Goal: Task Accomplishment & Management: Use online tool/utility

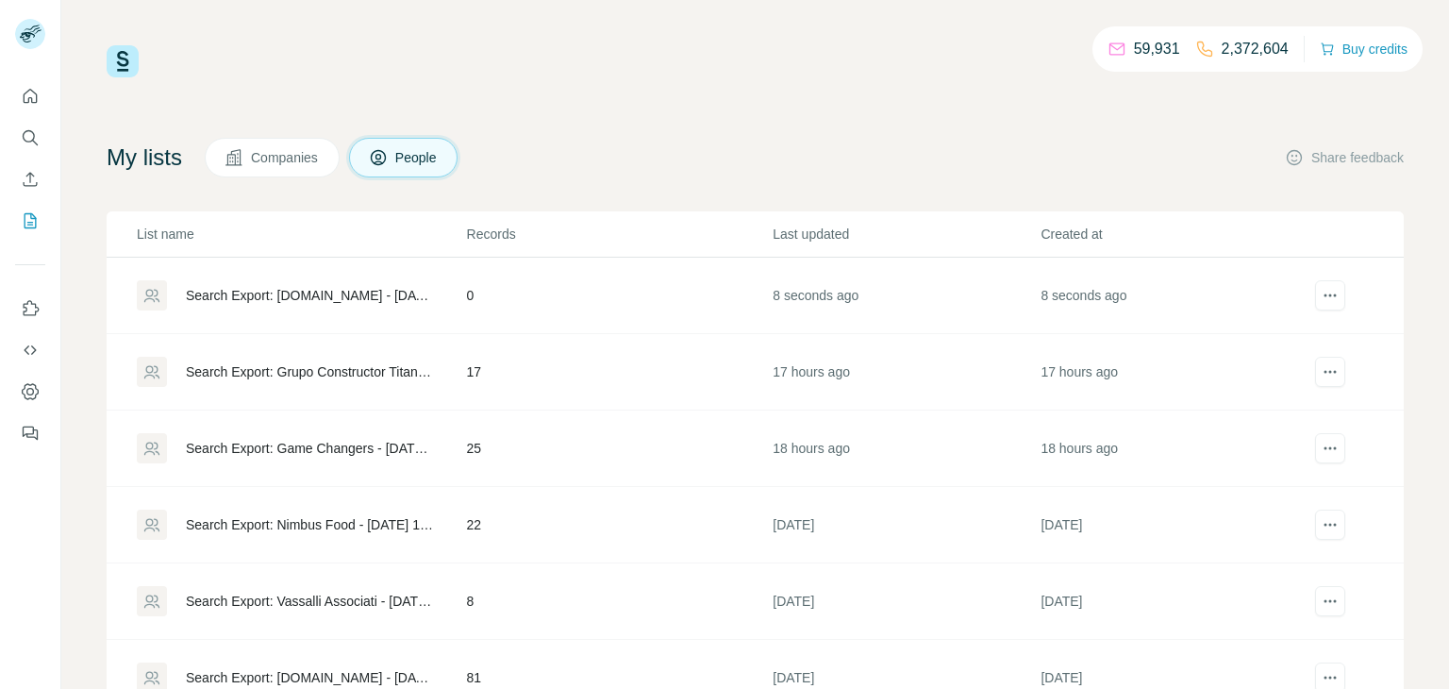
click at [294, 298] on div "Search Export: [DOMAIN_NAME] - [DATE] 06:03" at bounding box center [310, 295] width 249 height 19
click at [315, 291] on div "Search Export: [DOMAIN_NAME] - [DATE] 06:07" at bounding box center [310, 295] width 249 height 19
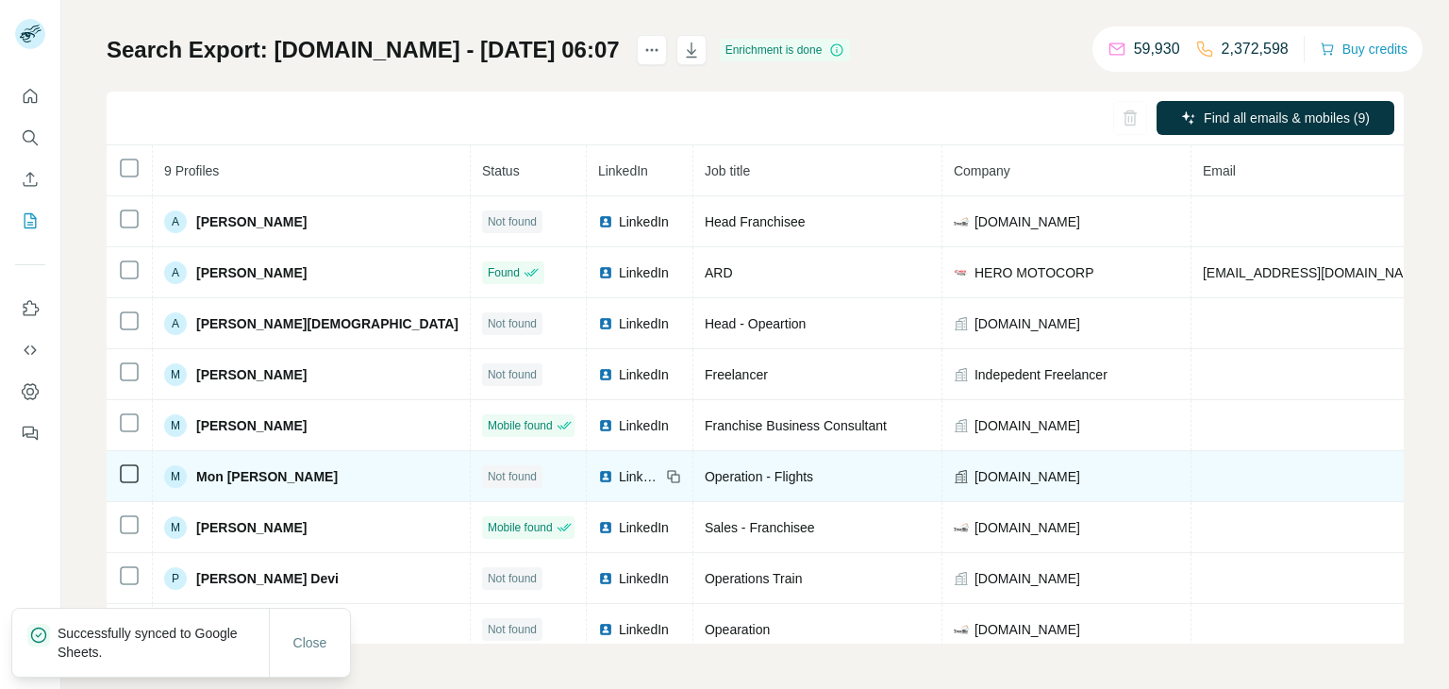
scroll to position [15, 0]
